Goal: Information Seeking & Learning: Learn about a topic

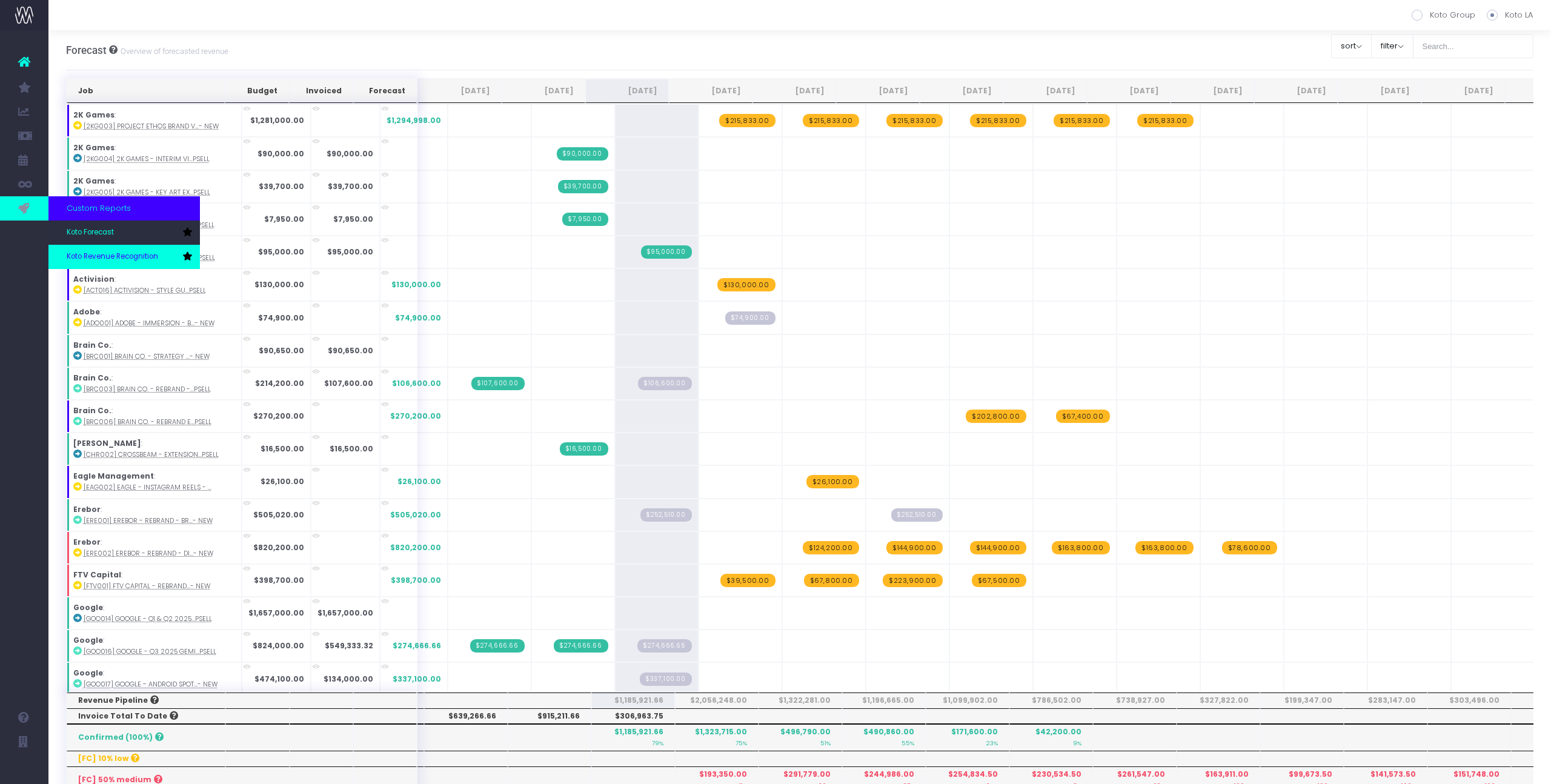
click at [107, 263] on link "Koto Revenue Recognition" at bounding box center [124, 257] width 152 height 24
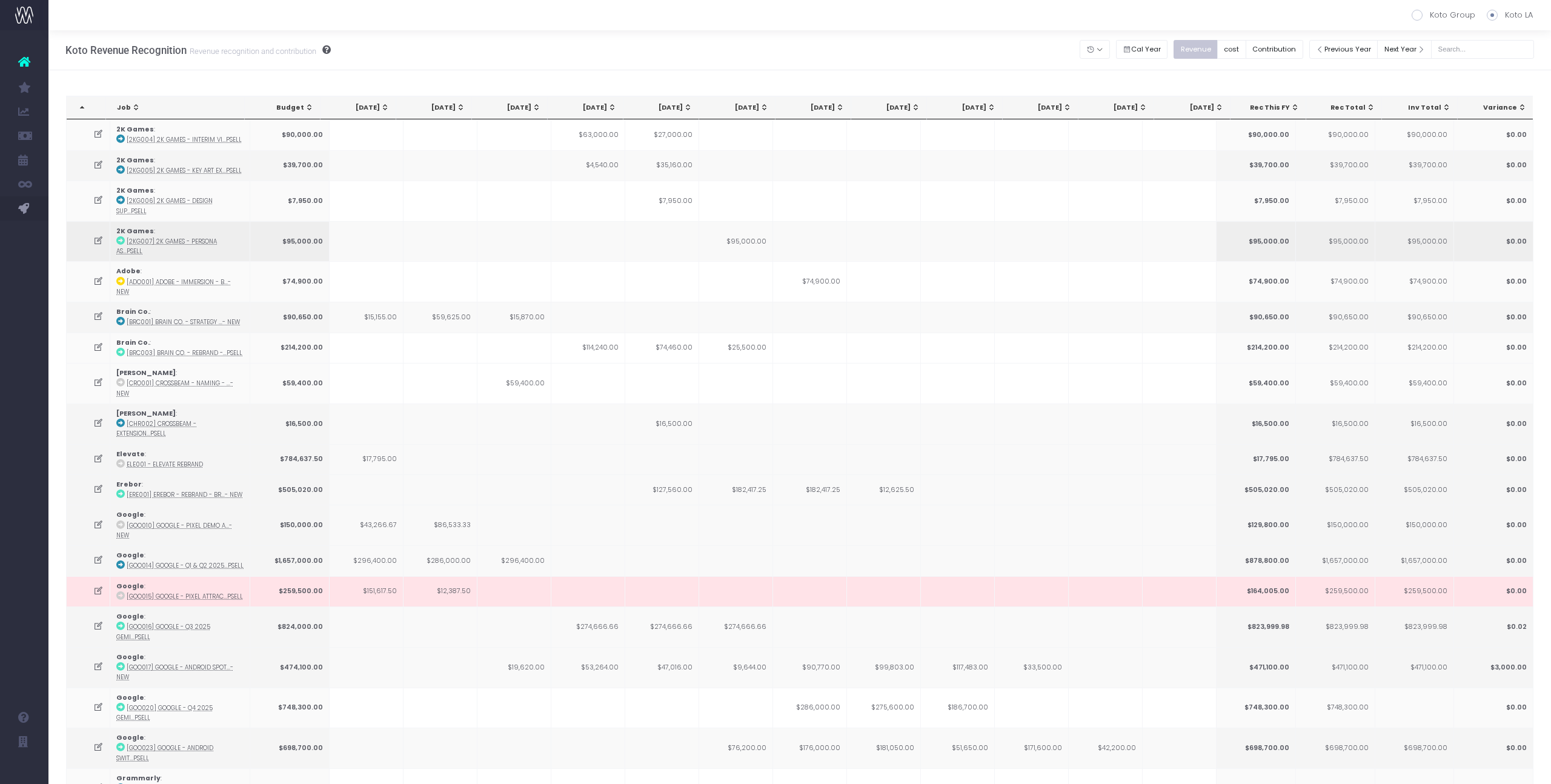
click at [736, 237] on td "$95,000.00" at bounding box center [736, 242] width 74 height 41
click at [747, 108] on div "[DATE]" at bounding box center [739, 108] width 58 height 9
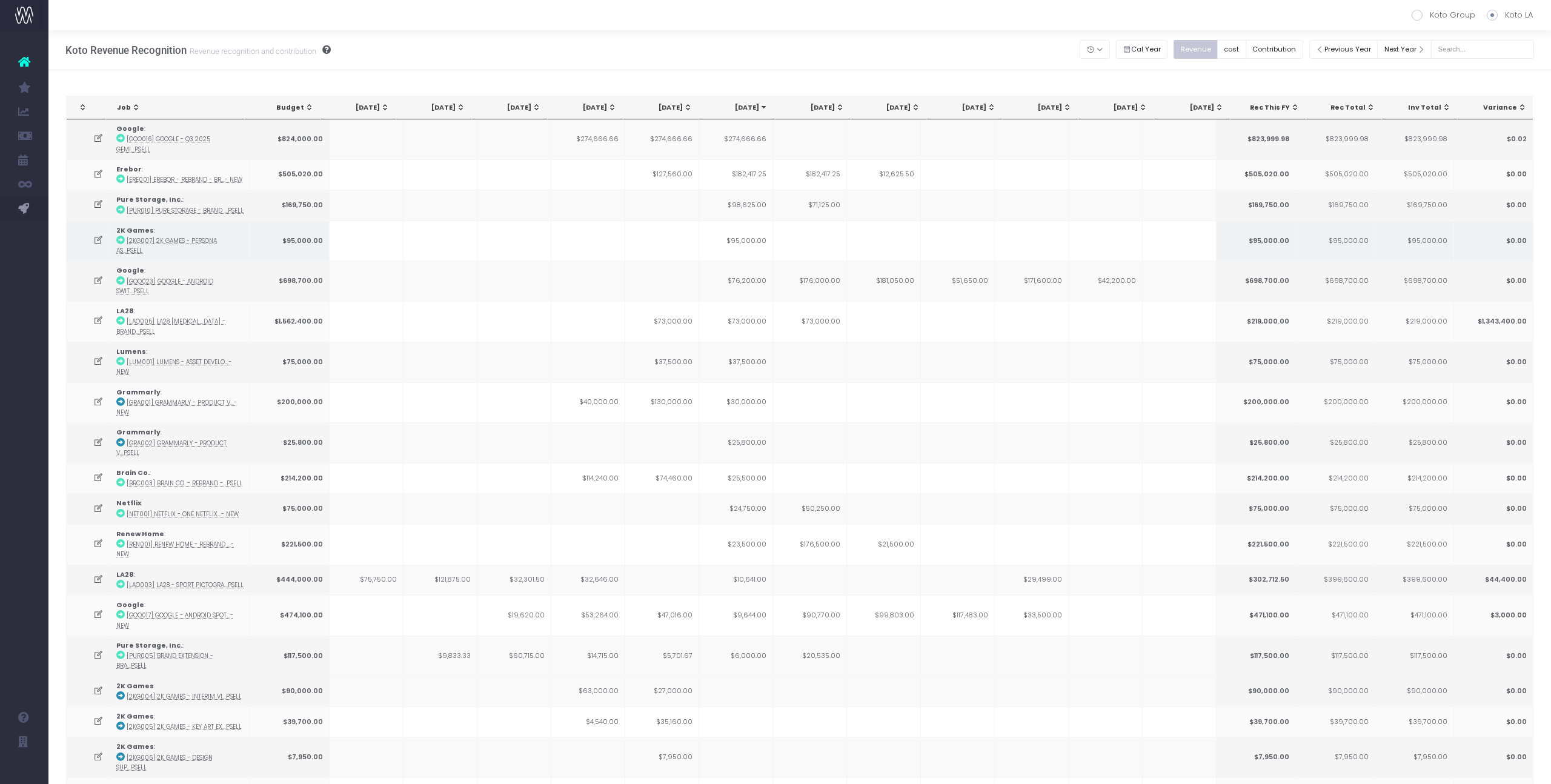
click at [747, 230] on td "$95,000.00" at bounding box center [736, 241] width 74 height 41
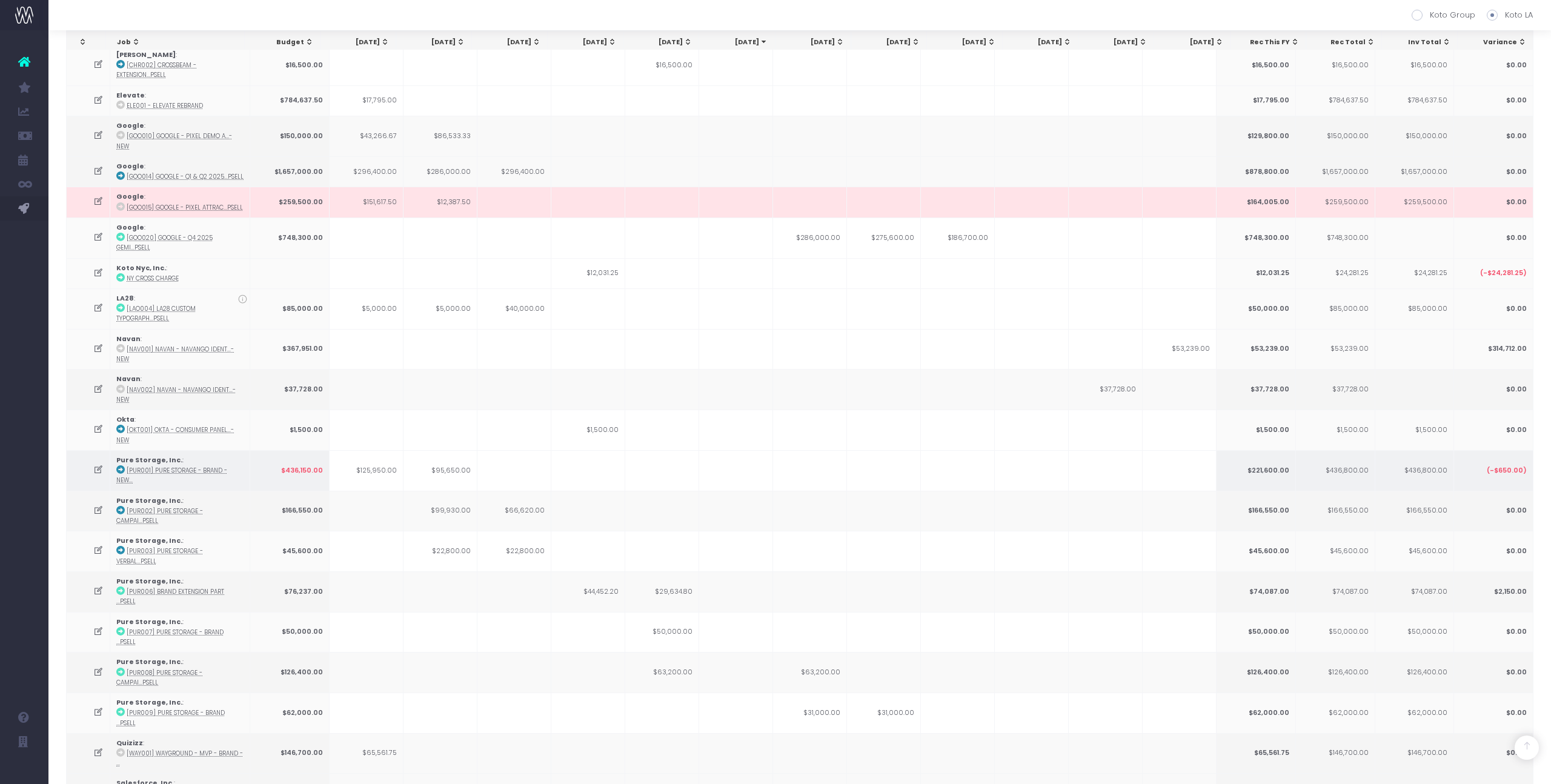
click at [98, 465] on icon at bounding box center [98, 469] width 10 height 10
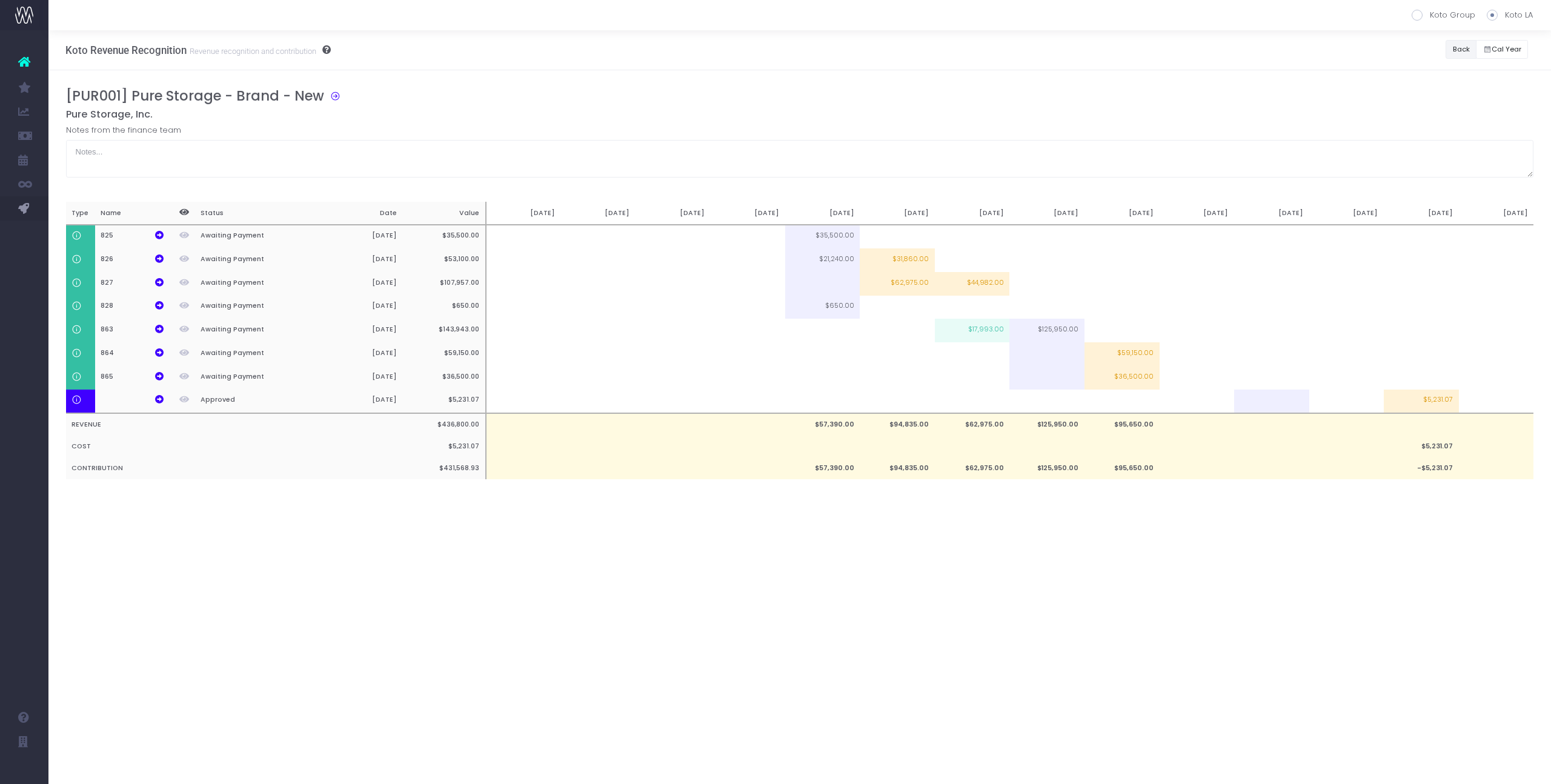
click at [1467, 52] on button "Back" at bounding box center [1460, 49] width 31 height 19
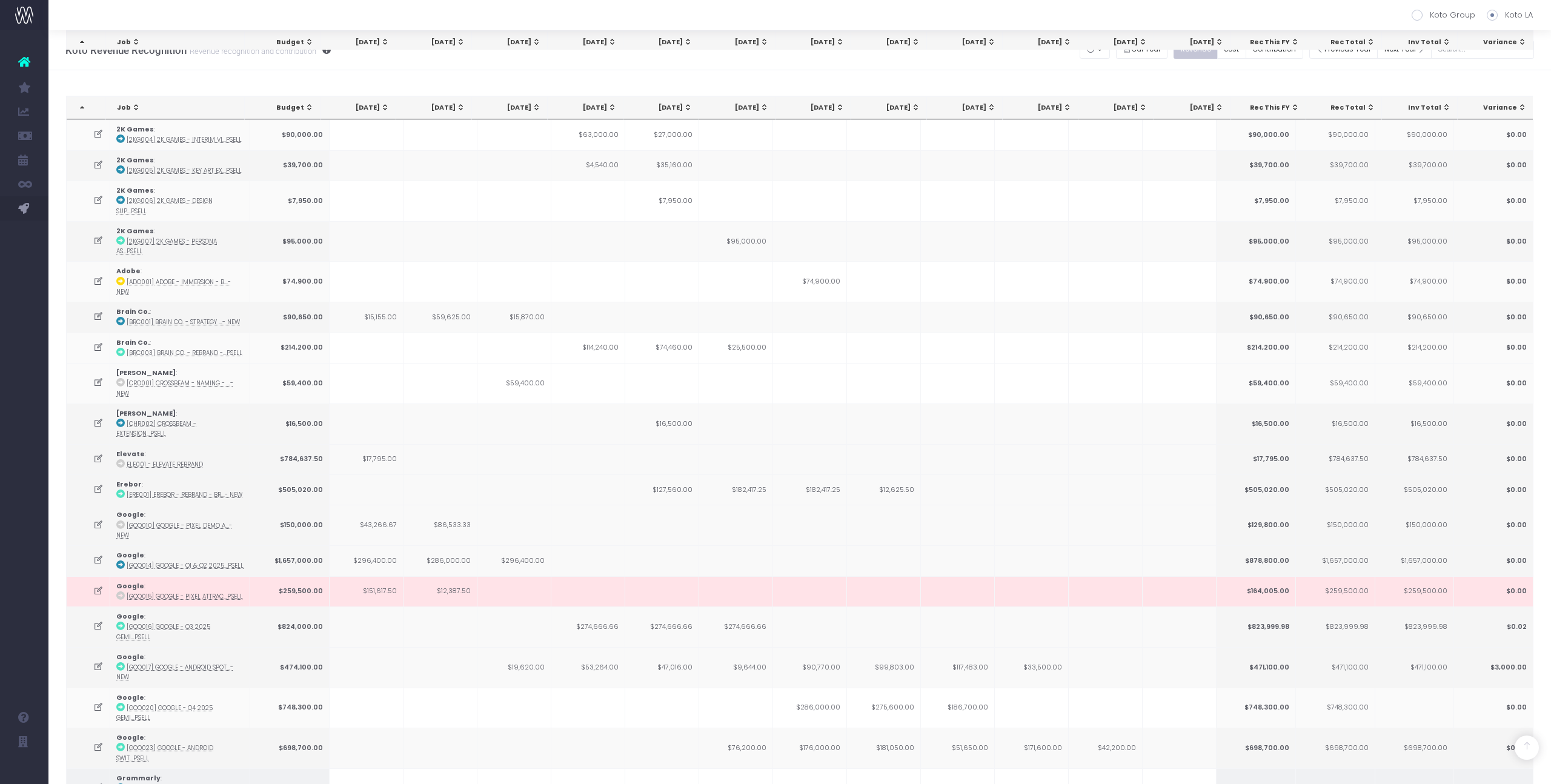
scroll to position [752, 0]
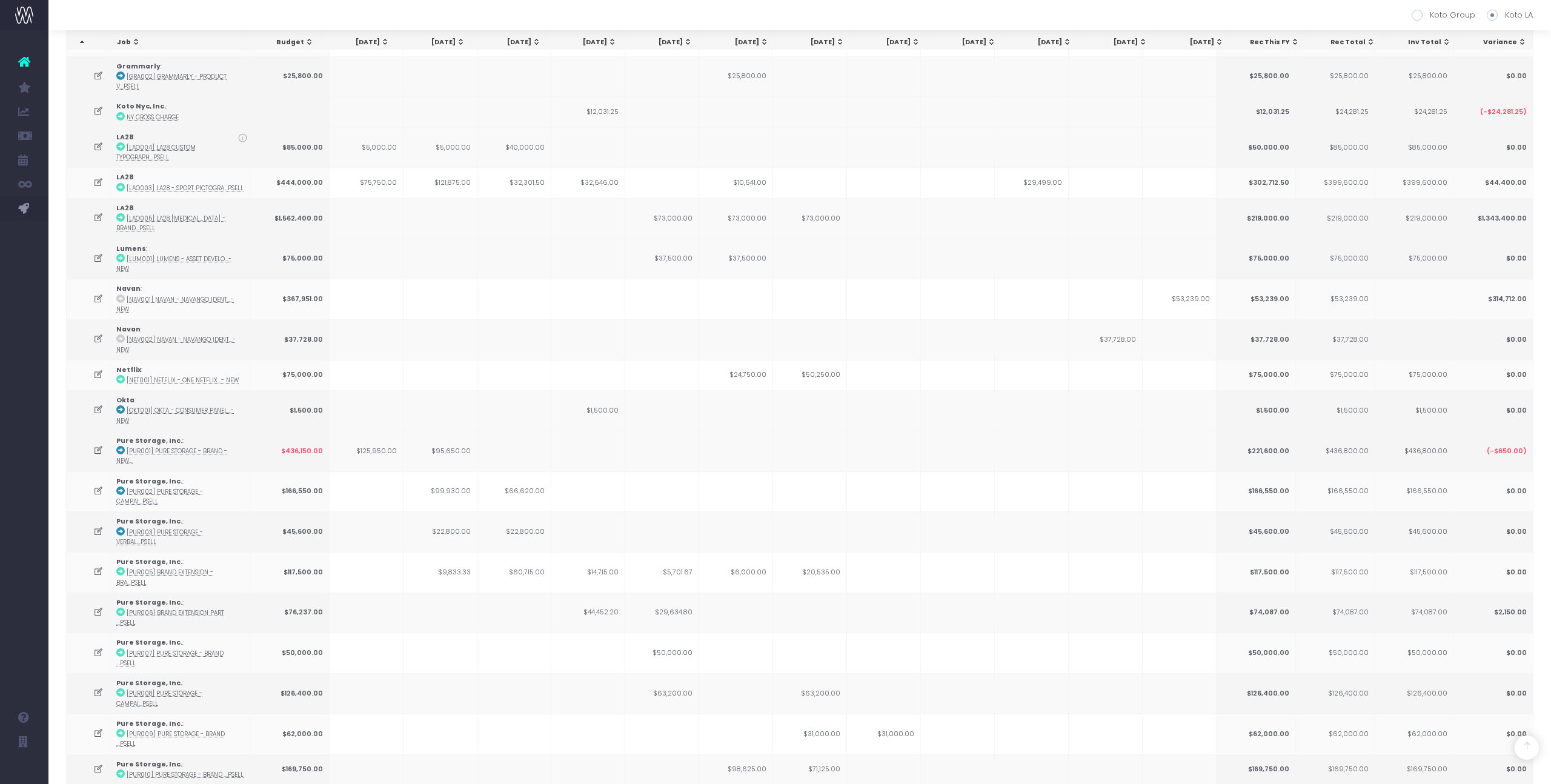
click at [759, 41] on span "Sep 25: activate to sort column ascending" at bounding box center [764, 41] width 9 height 9
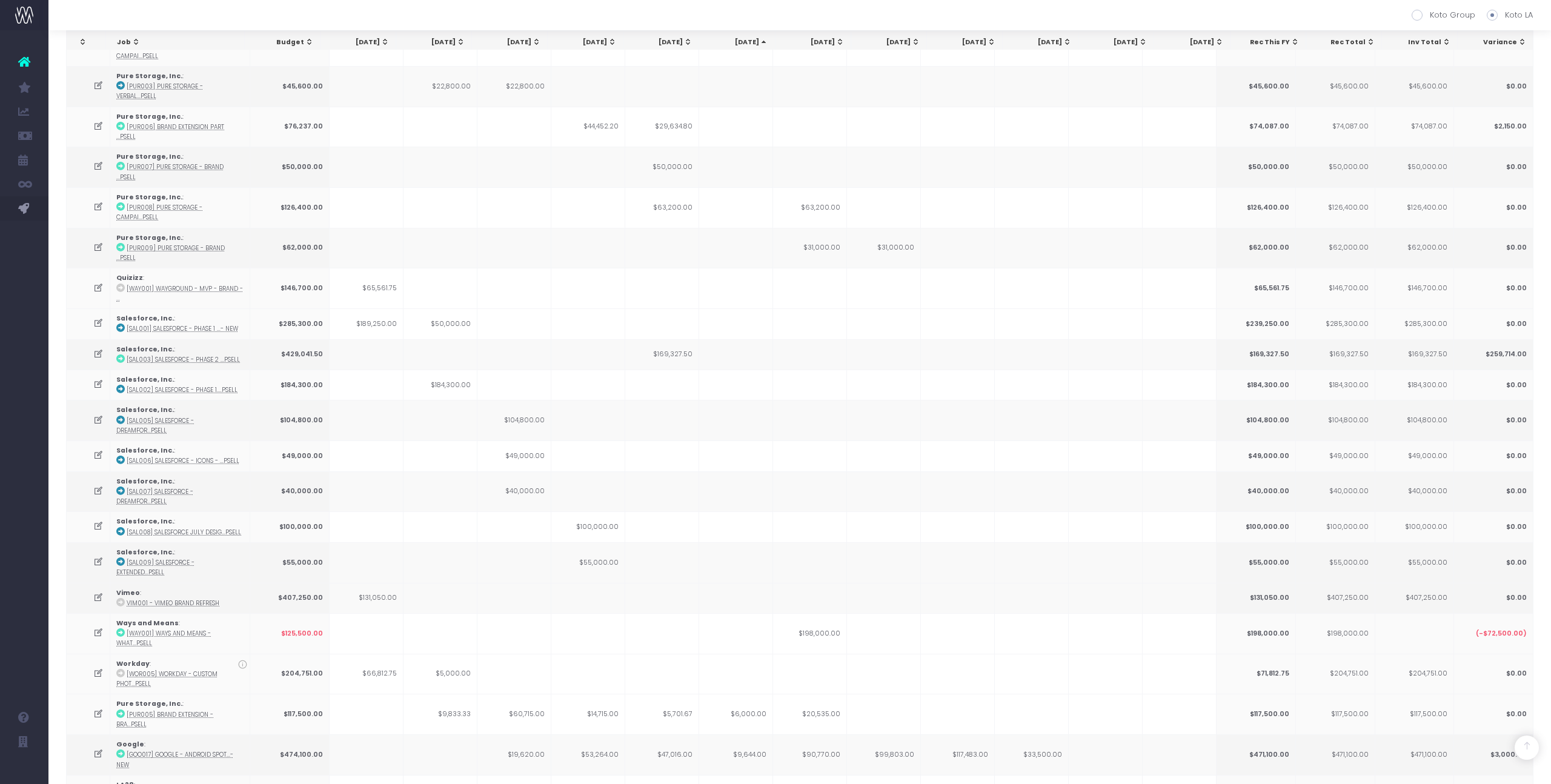
click at [759, 41] on span "Sep 25: activate to sort column descending" at bounding box center [764, 41] width 9 height 9
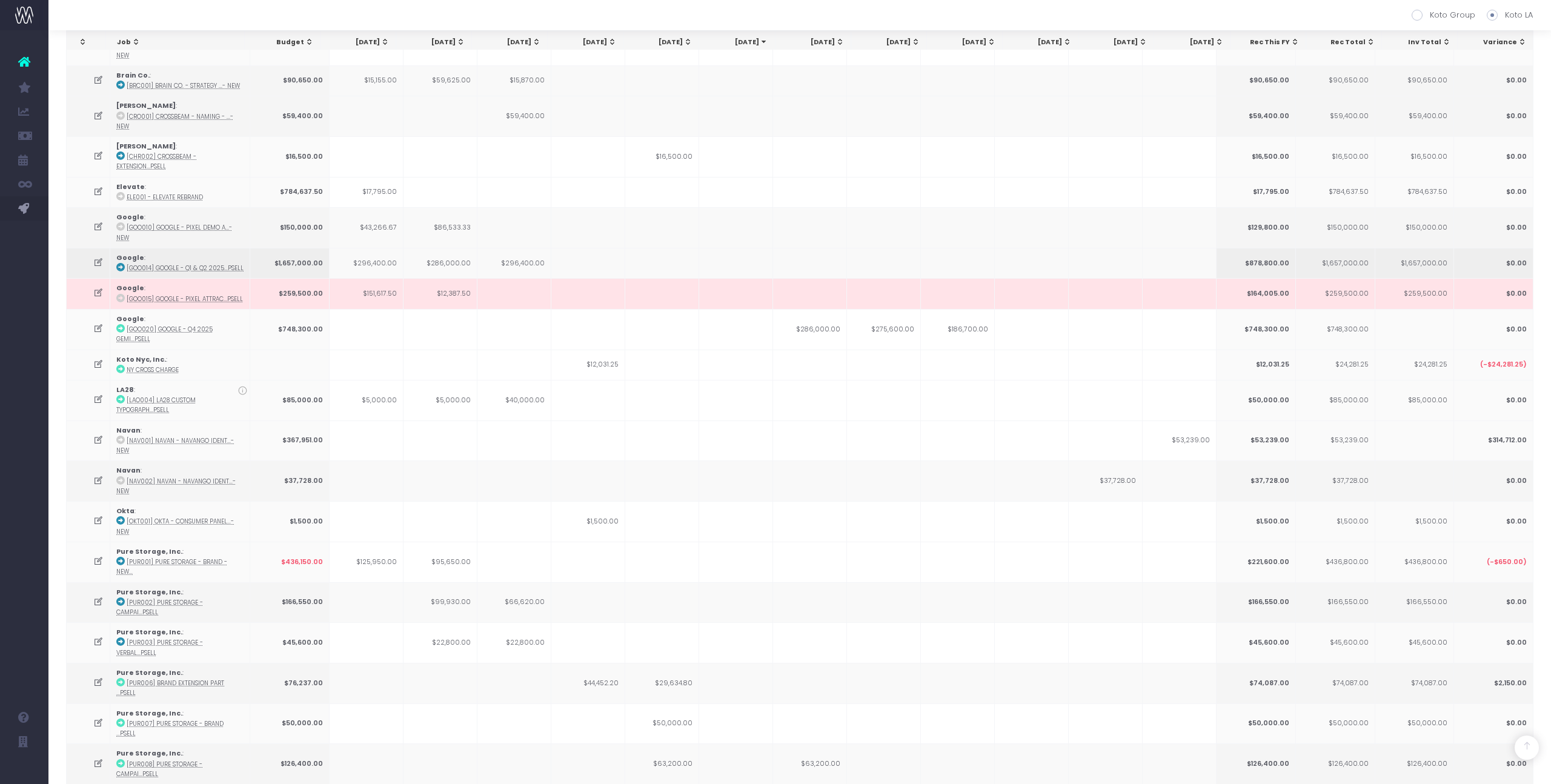
scroll to position [0, 0]
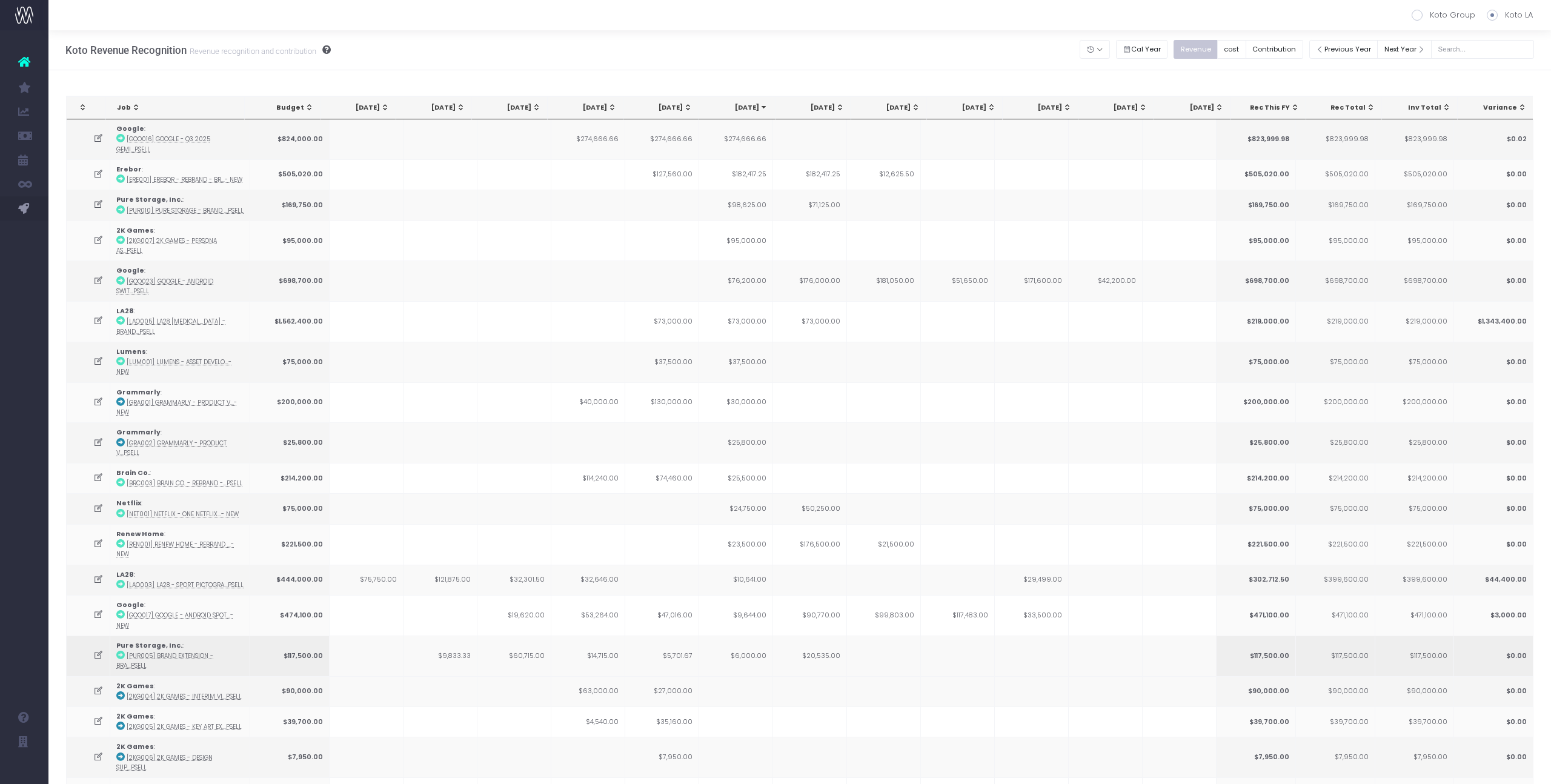
click at [756, 635] on td "$6,000.00" at bounding box center [736, 656] width 74 height 41
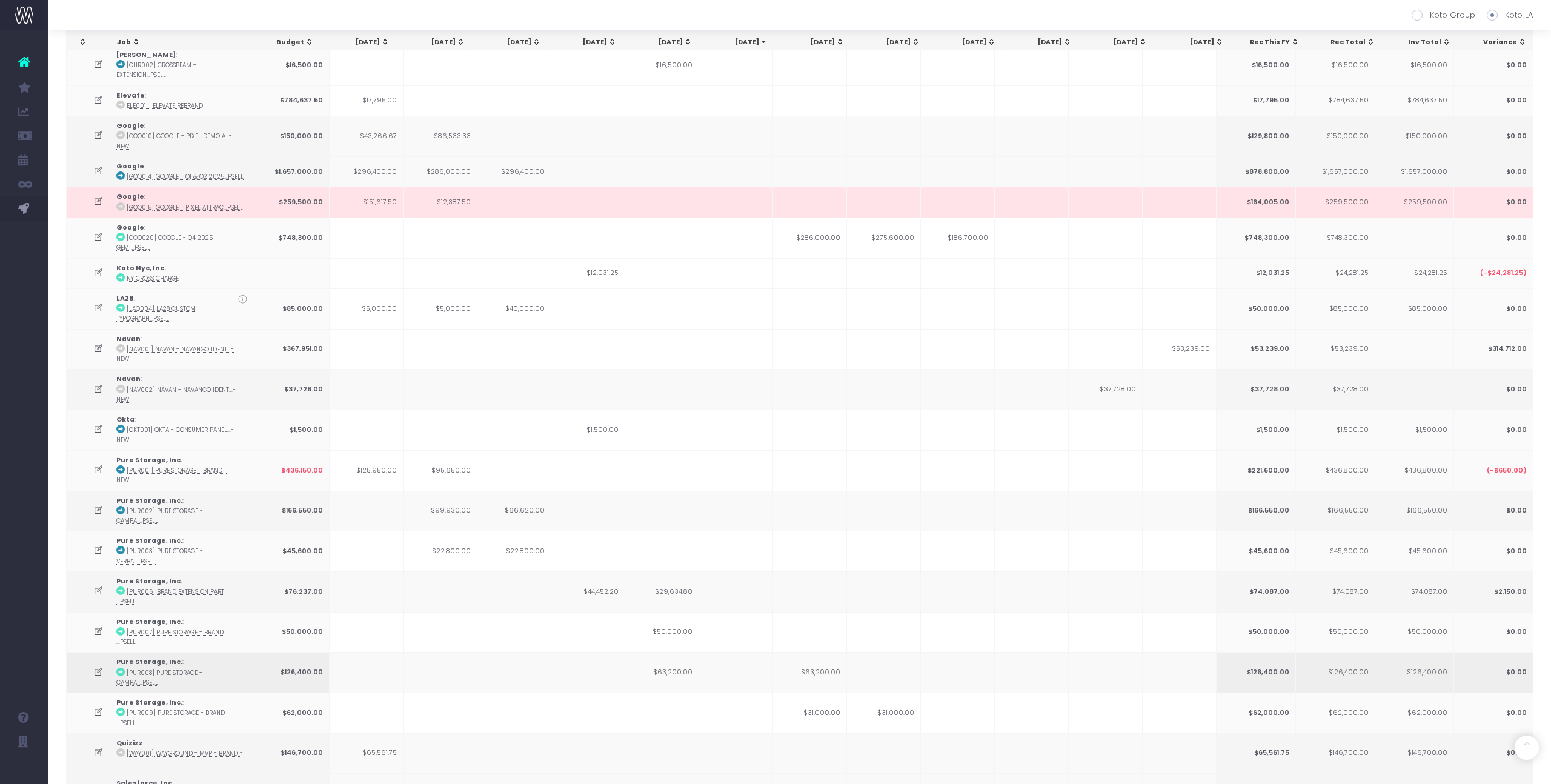
click at [97, 667] on icon at bounding box center [98, 671] width 10 height 10
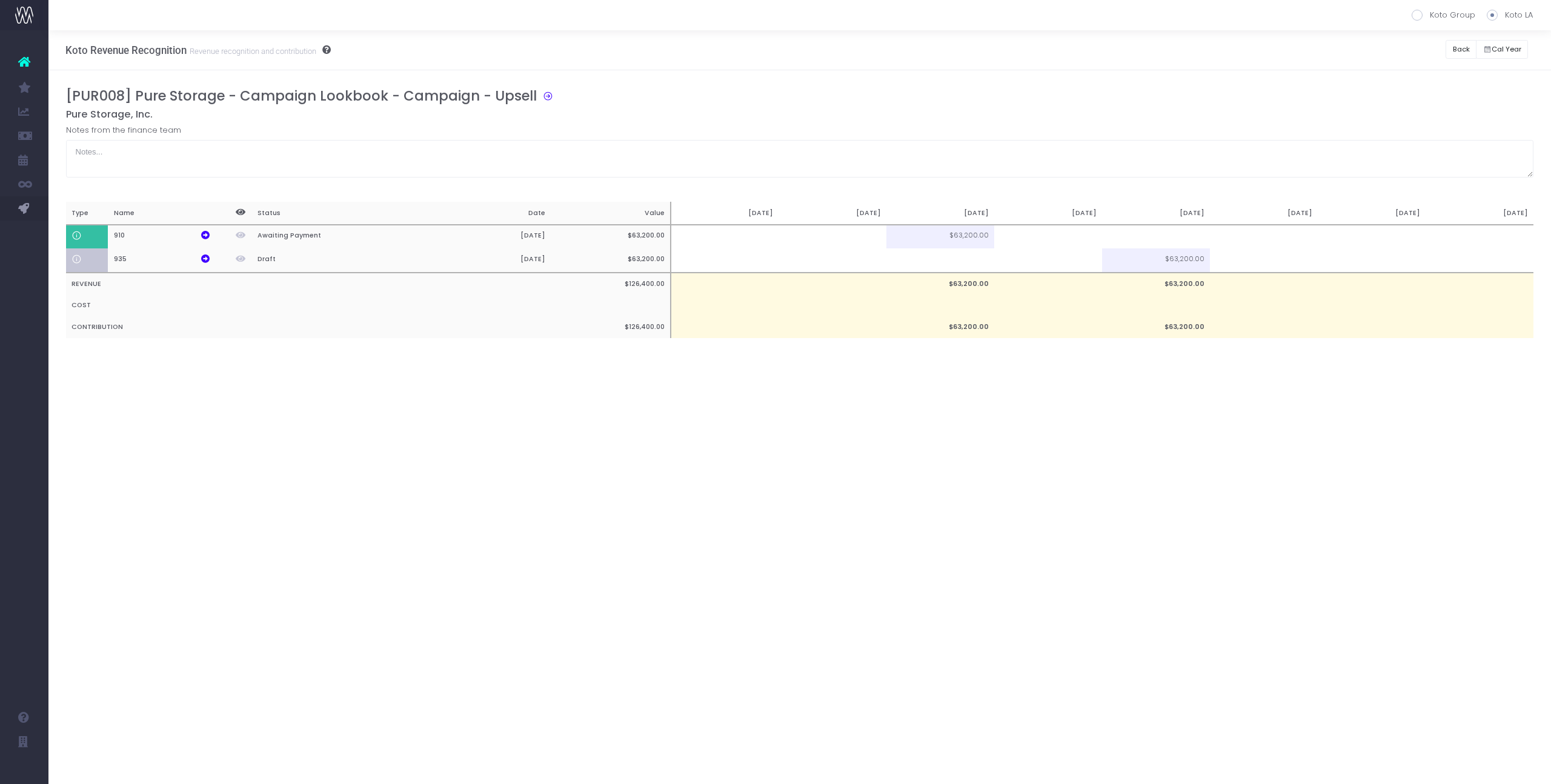
scroll to position [0, 0]
click at [1050, 265] on td at bounding box center [1048, 260] width 108 height 24
type input "100%"
click at [1002, 369] on div "[PUR008] Pure Storage - Campaign Lookbook - Campaign - Upsell Pure Storage, Inc…" at bounding box center [800, 225] width 1502 height 309
click at [1458, 50] on button "Back" at bounding box center [1460, 49] width 31 height 19
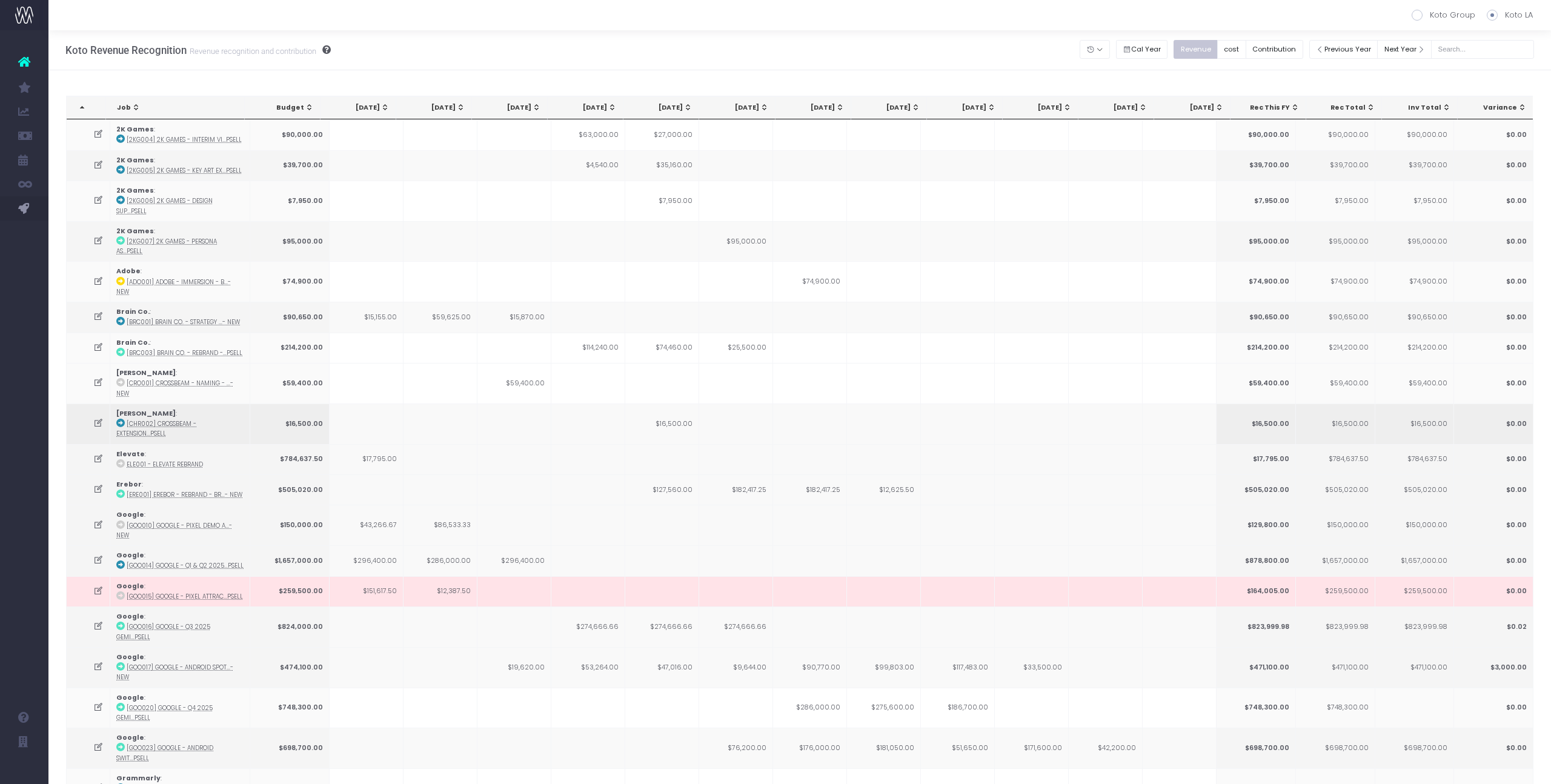
click at [822, 404] on td at bounding box center [810, 424] width 74 height 41
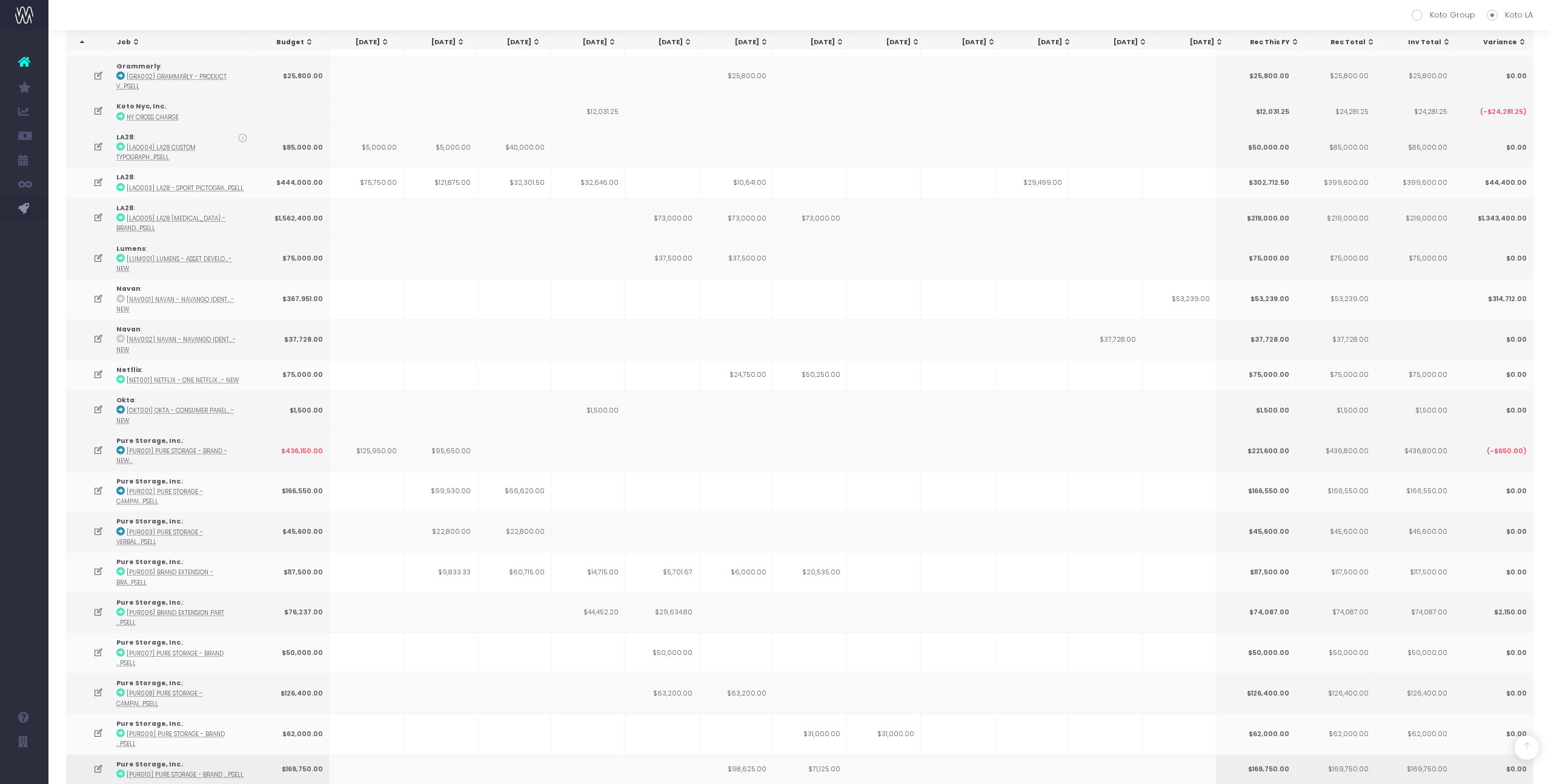
click at [101, 764] on icon at bounding box center [98, 768] width 10 height 10
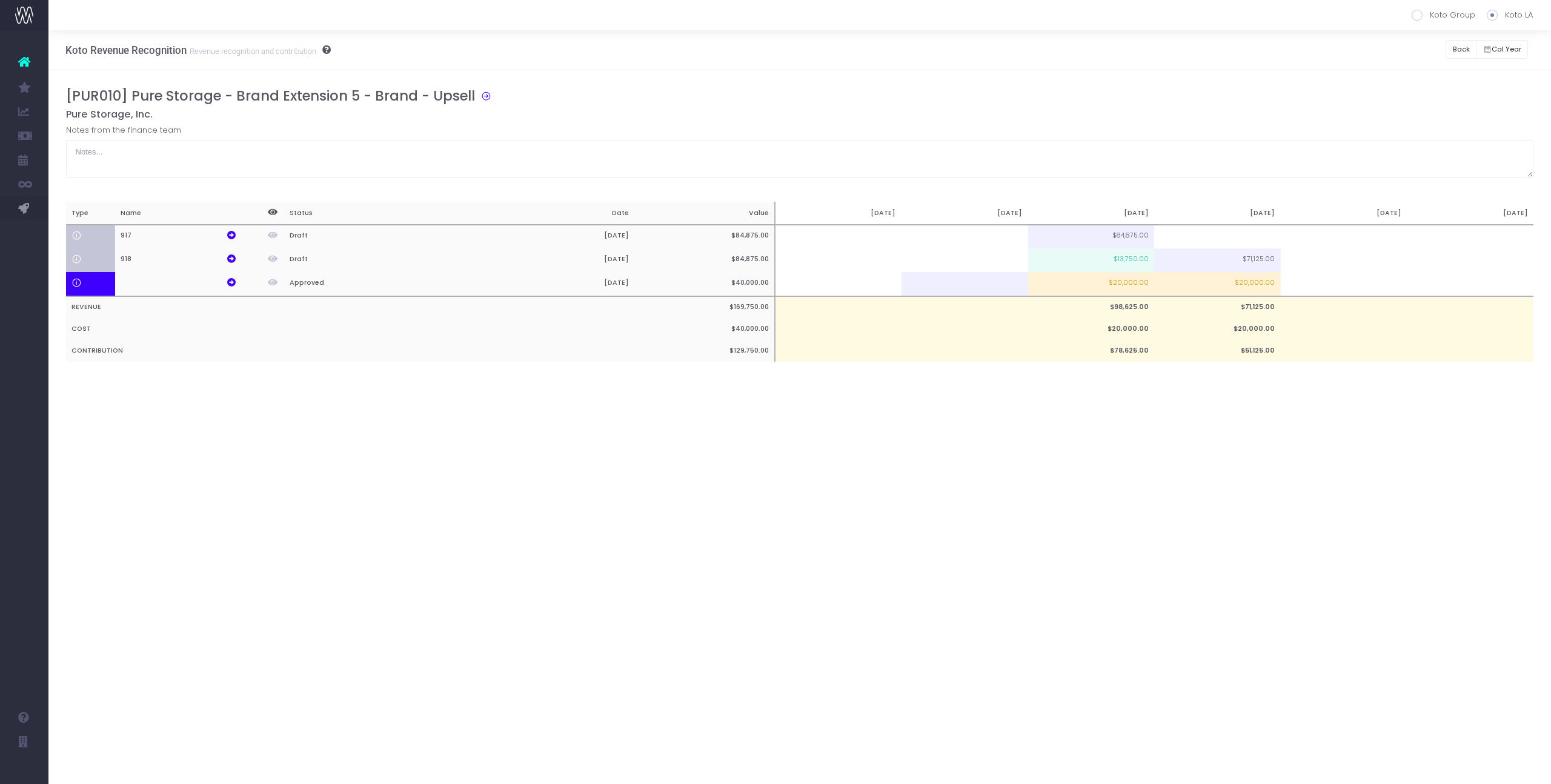
scroll to position [0, 0]
click at [1470, 46] on button "Back" at bounding box center [1460, 49] width 31 height 19
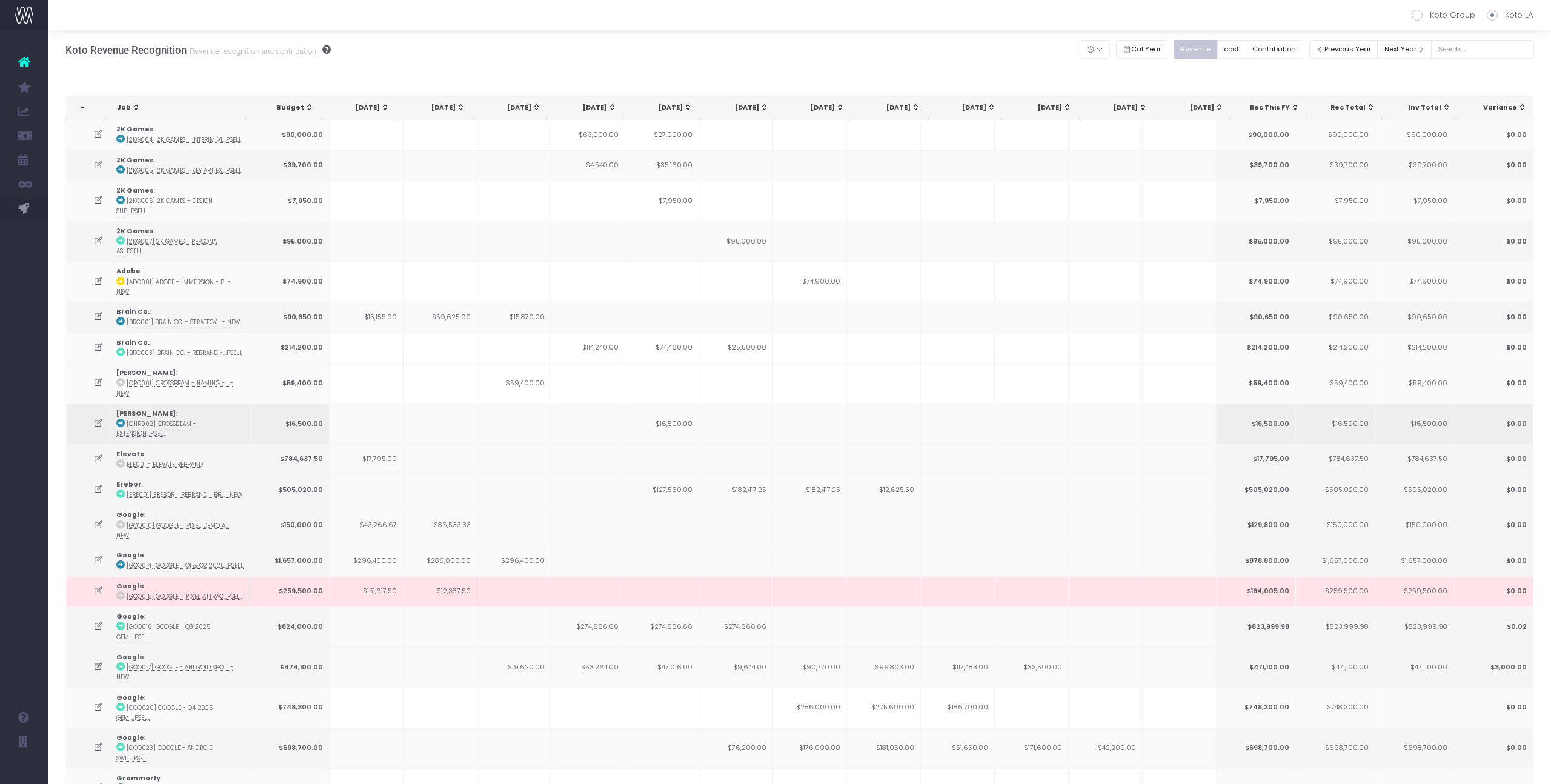
click at [772, 404] on td at bounding box center [736, 424] width 74 height 41
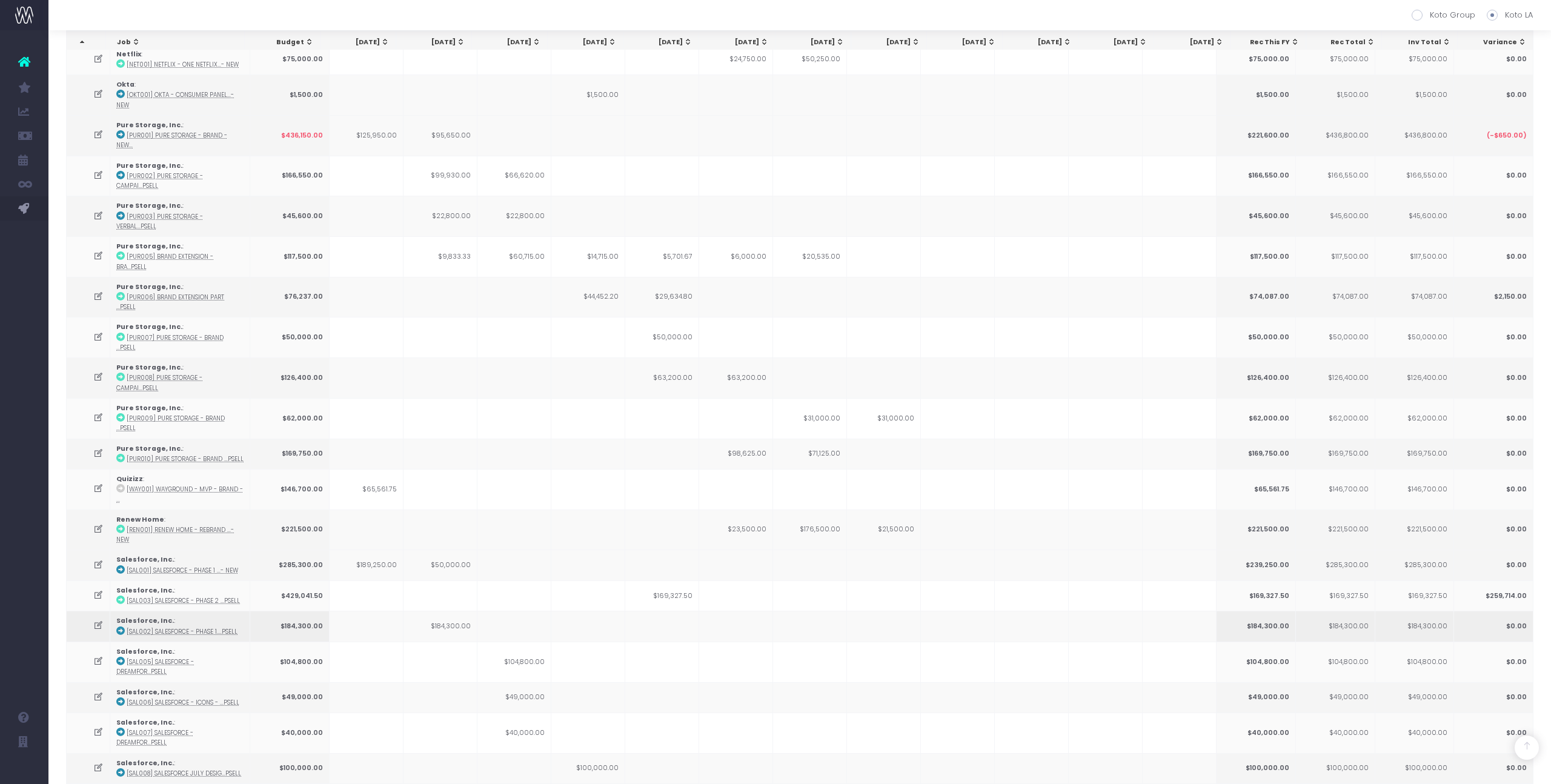
scroll to position [1173, 0]
